Goal: Information Seeking & Learning: Learn about a topic

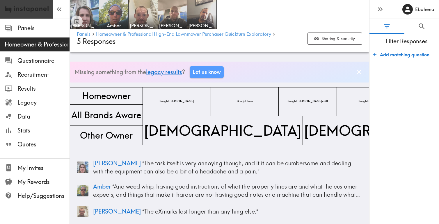
scroll to position [3740, 0]
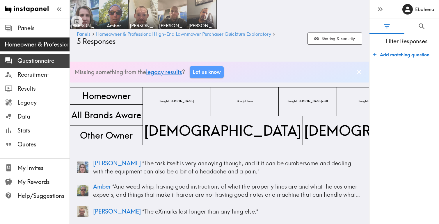
click at [41, 64] on span "Questionnaire" at bounding box center [43, 61] width 52 height 8
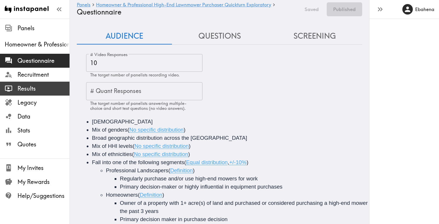
click at [31, 87] on span "Results" at bounding box center [43, 89] width 52 height 8
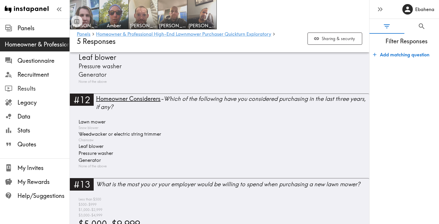
scroll to position [1225, 0]
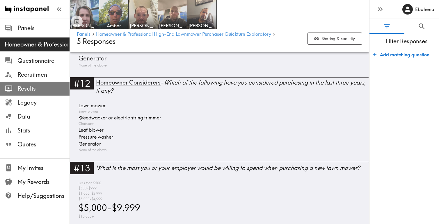
click at [37, 91] on span "Results" at bounding box center [43, 89] width 52 height 8
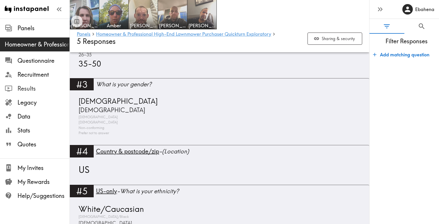
scroll to position [525, 0]
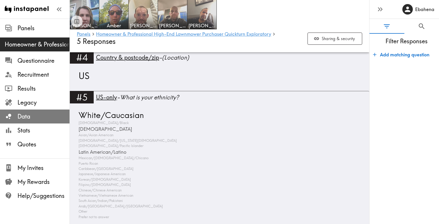
click at [39, 116] on span "Data" at bounding box center [43, 117] width 52 height 8
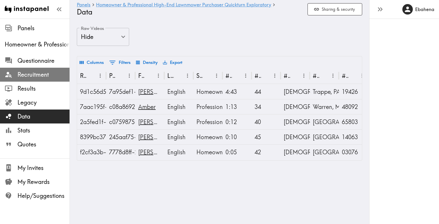
click at [37, 79] on span "Recruitment" at bounding box center [43, 75] width 52 height 10
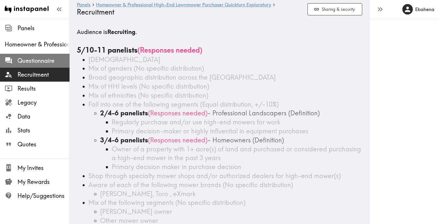
click at [35, 66] on div "Questionnaire" at bounding box center [35, 60] width 70 height 15
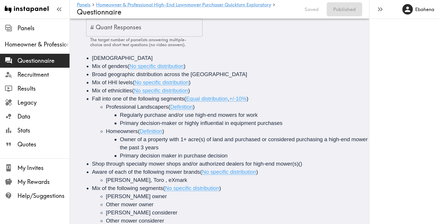
scroll to position [81, 0]
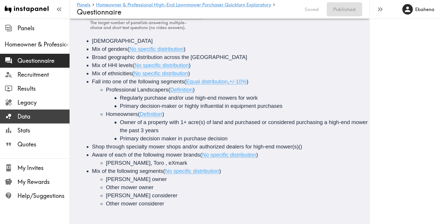
click at [37, 118] on span "Data" at bounding box center [43, 117] width 52 height 8
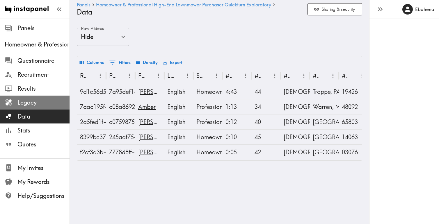
click at [39, 103] on span "Legacy" at bounding box center [43, 103] width 52 height 8
